Goal: Task Accomplishment & Management: Use online tool/utility

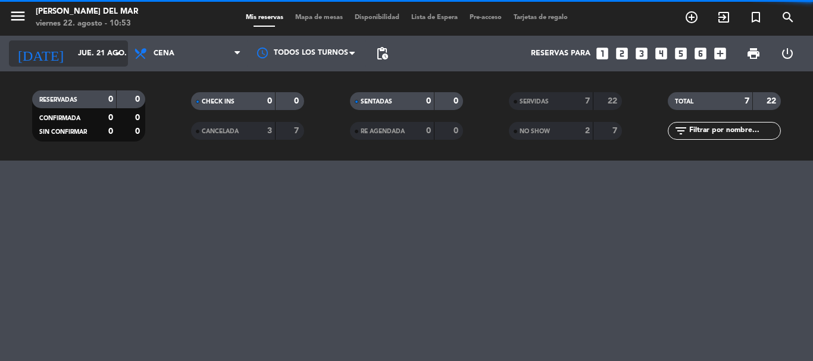
click at [98, 55] on input "jue. 21 ago." at bounding box center [122, 53] width 101 height 20
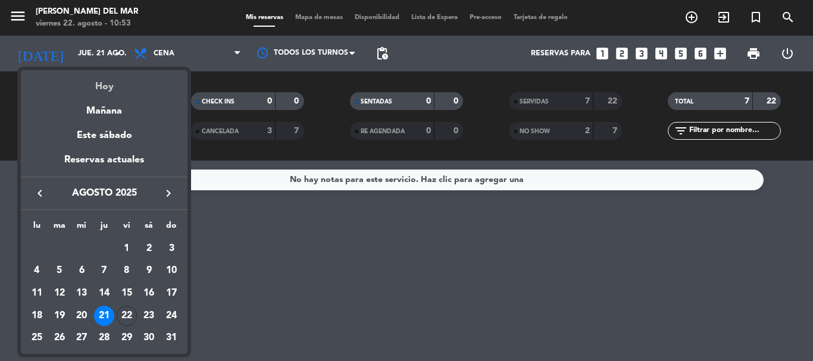
click at [99, 79] on div "Hoy" at bounding box center [104, 82] width 167 height 24
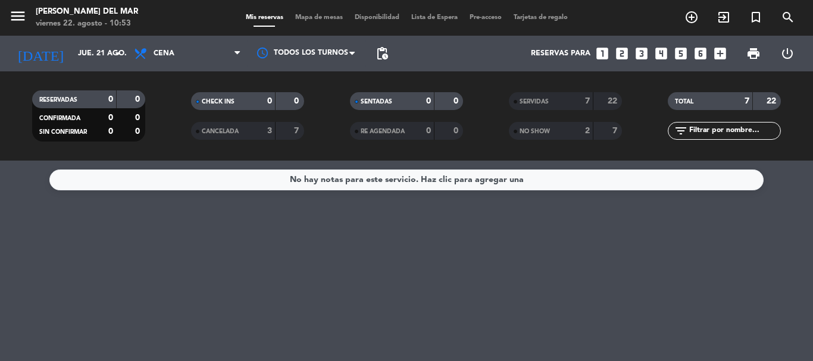
type input "vie. 22 ago."
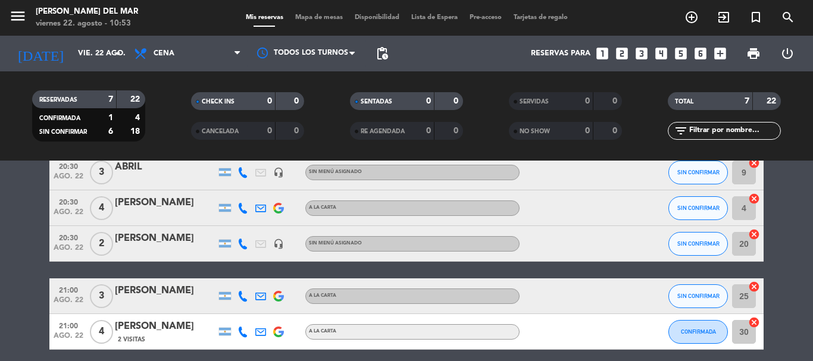
scroll to position [214, 0]
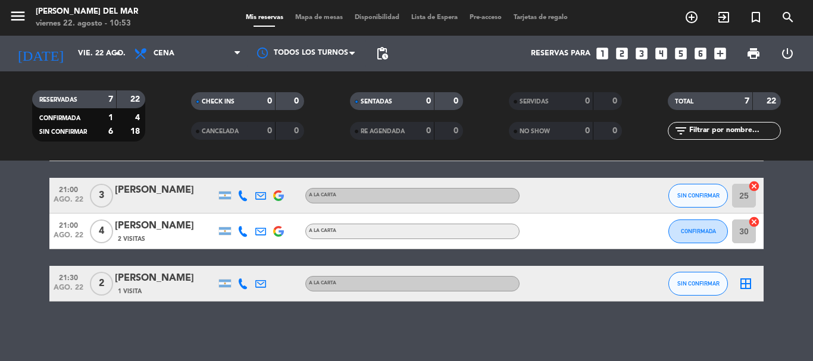
click at [745, 284] on icon "border_all" at bounding box center [746, 284] width 14 height 14
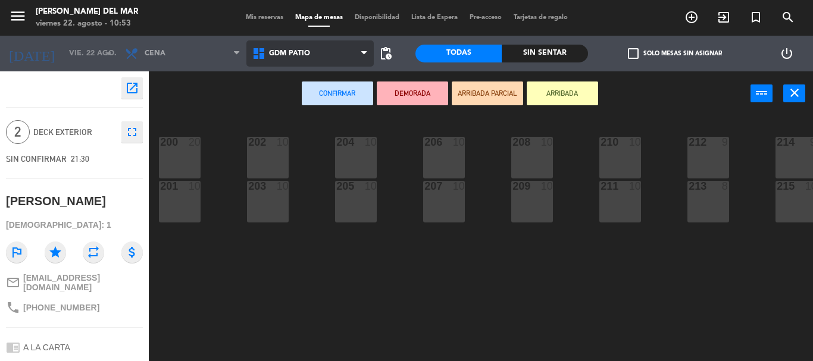
click at [279, 55] on span "GDM PATIO" at bounding box center [289, 53] width 41 height 8
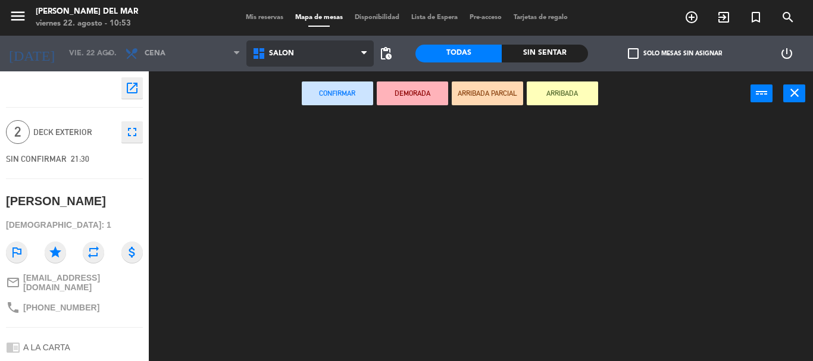
click at [287, 102] on ng-component "menu [PERSON_NAME] del Mar viernes 22. agosto - 10:53 Mis reservas Mapa de mesa…" at bounding box center [406, 180] width 813 height 361
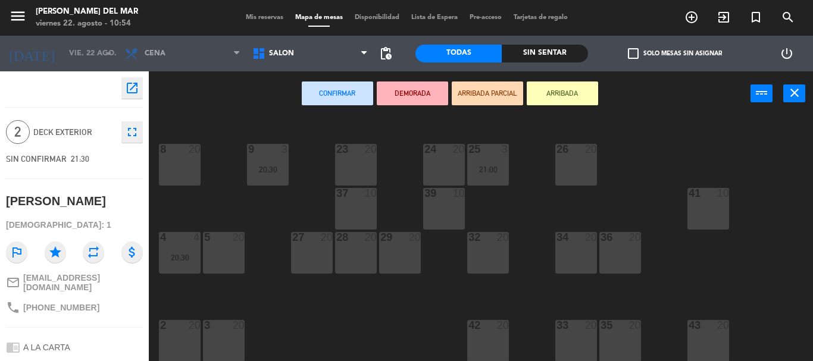
scroll to position [82, 0]
click at [180, 164] on div "8 20" at bounding box center [180, 164] width 42 height 42
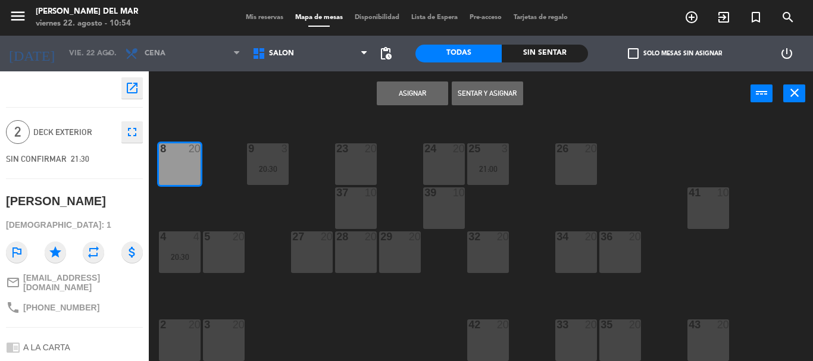
click at [415, 92] on button "Asignar" at bounding box center [412, 94] width 71 height 24
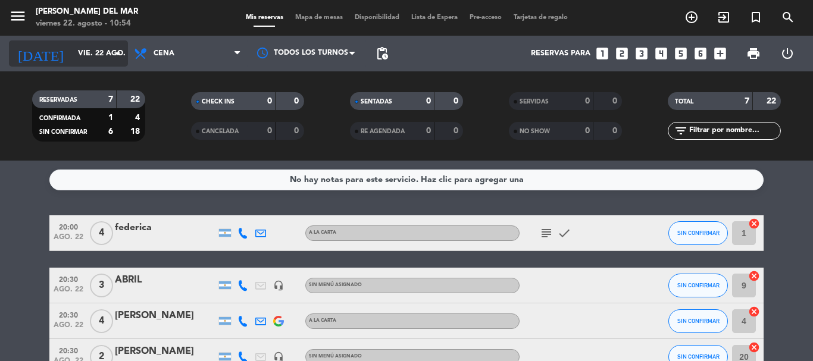
click at [72, 52] on input "vie. 22 ago." at bounding box center [122, 53] width 101 height 20
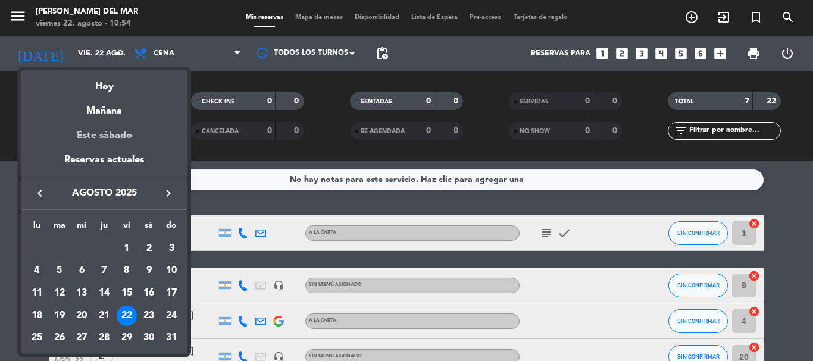
click at [107, 133] on div "Este sábado" at bounding box center [104, 135] width 167 height 33
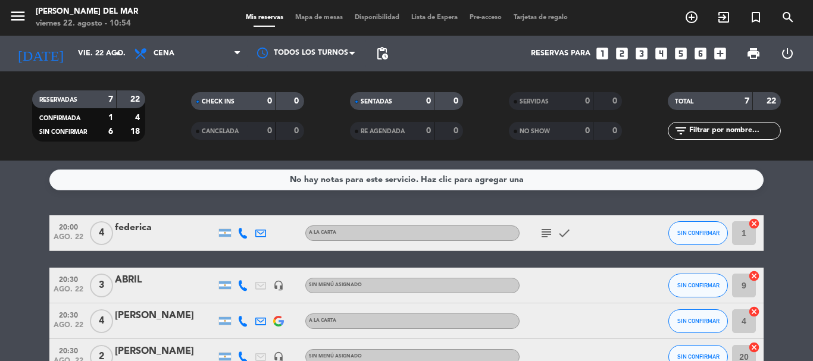
type input "sáb. 23 ago."
